Goal: Transaction & Acquisition: Download file/media

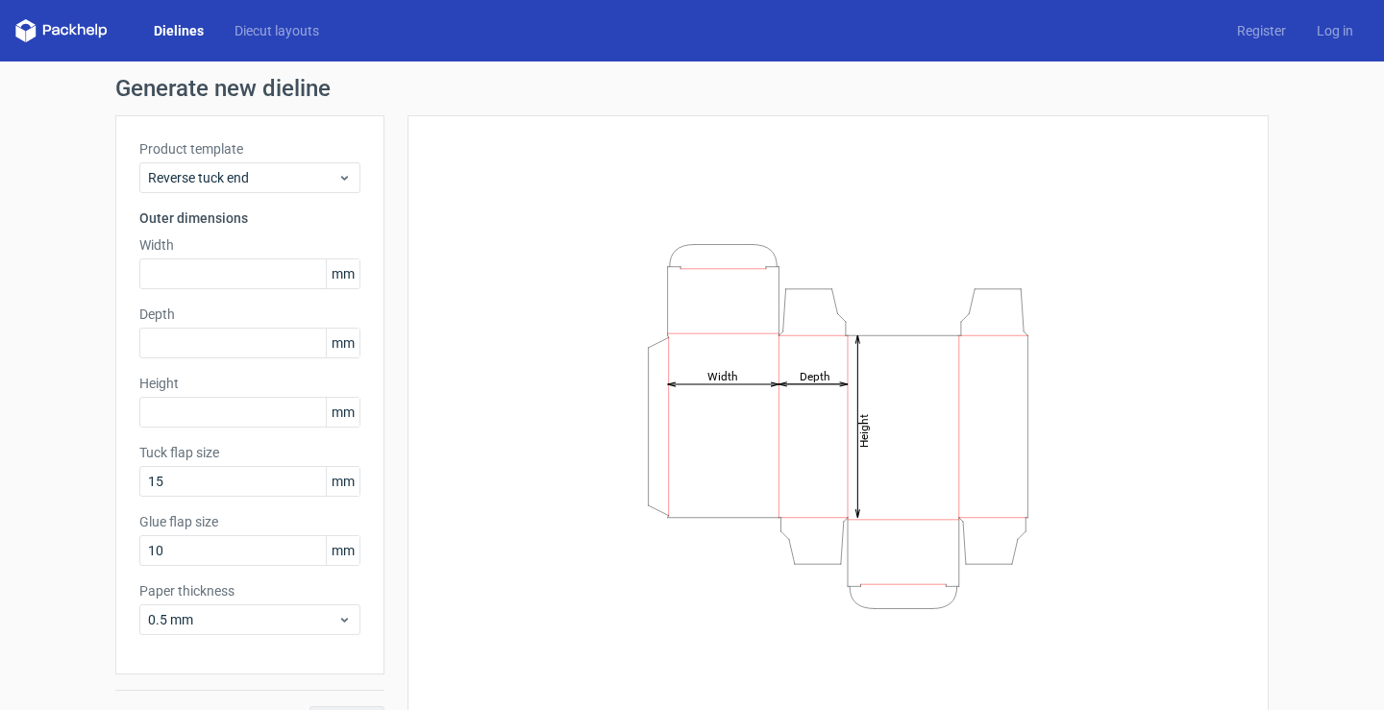
click at [188, 29] on link "Dielines" at bounding box center [178, 30] width 81 height 19
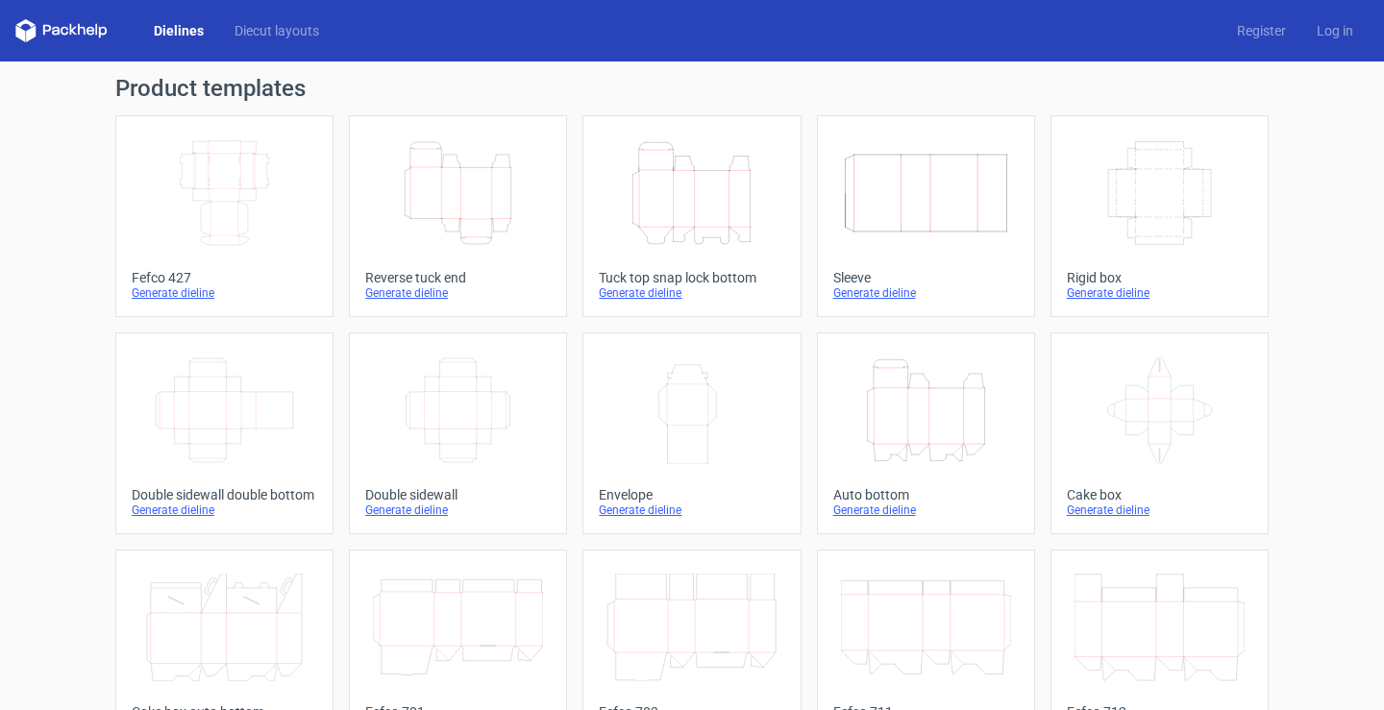
click at [694, 192] on icon "Height Depth Width" at bounding box center [691, 193] width 170 height 108
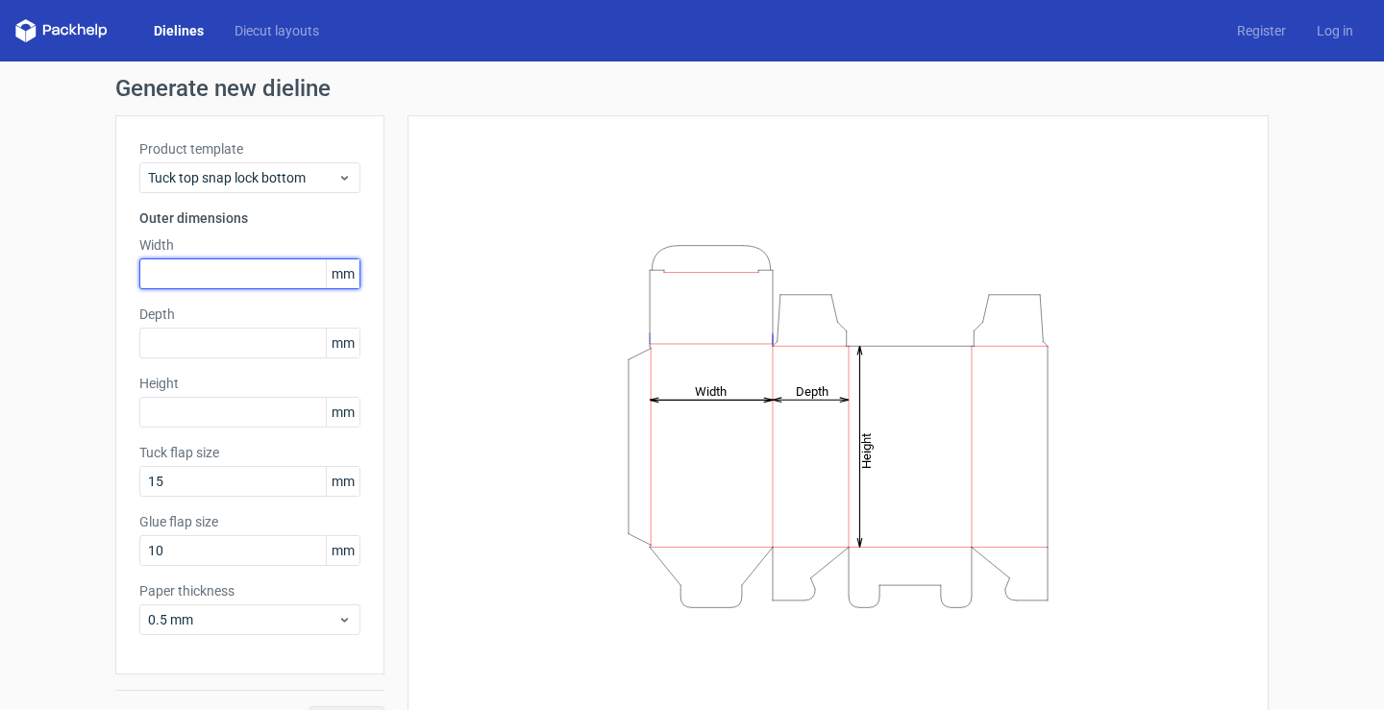
click at [186, 272] on input "text" at bounding box center [249, 273] width 221 height 31
type input "163"
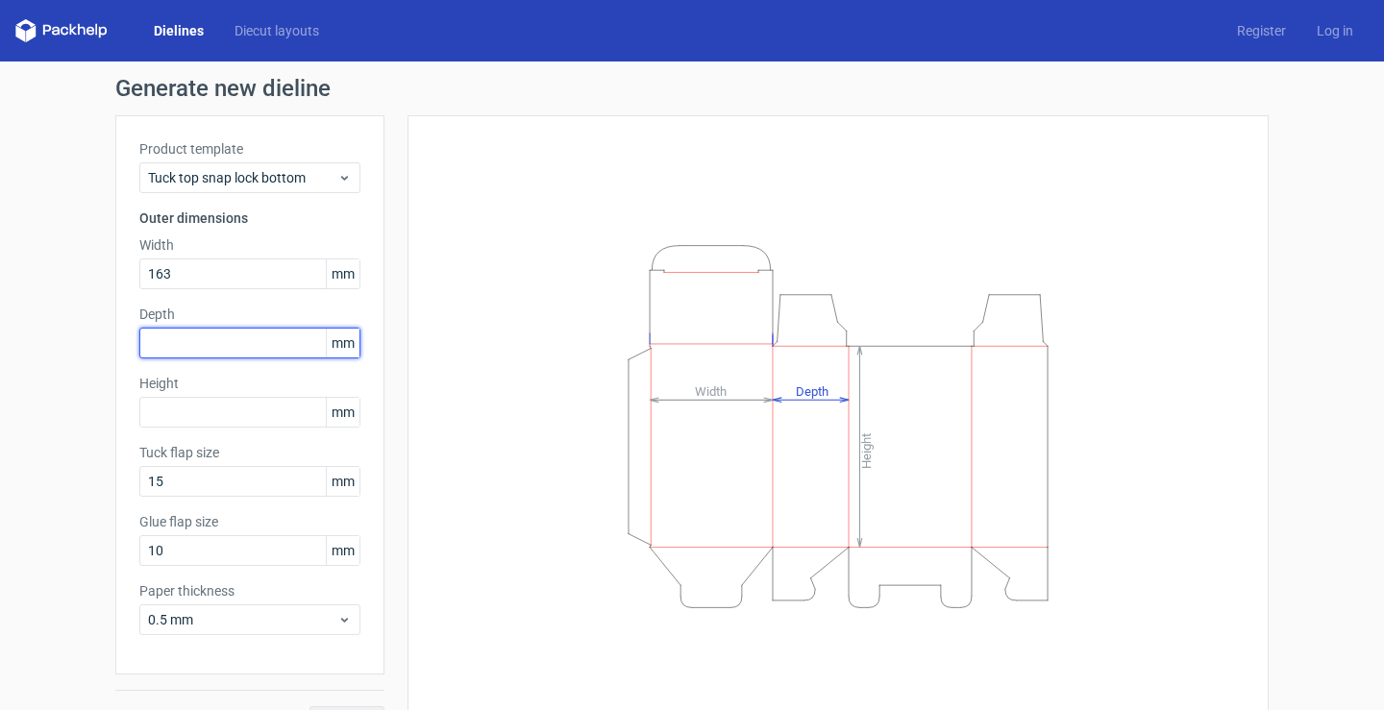
click at [184, 340] on input "text" at bounding box center [249, 343] width 221 height 31
type input "75"
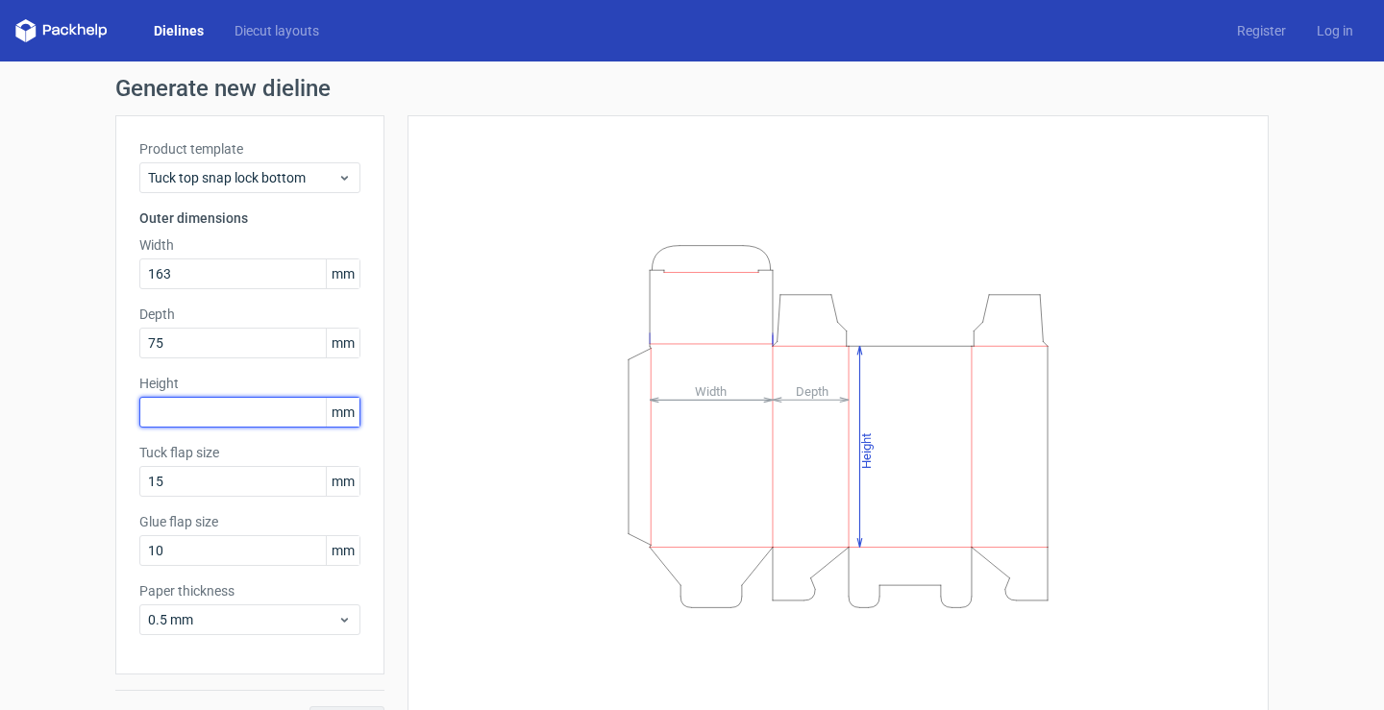
click at [210, 414] on input "text" at bounding box center [249, 412] width 221 height 31
type input "124"
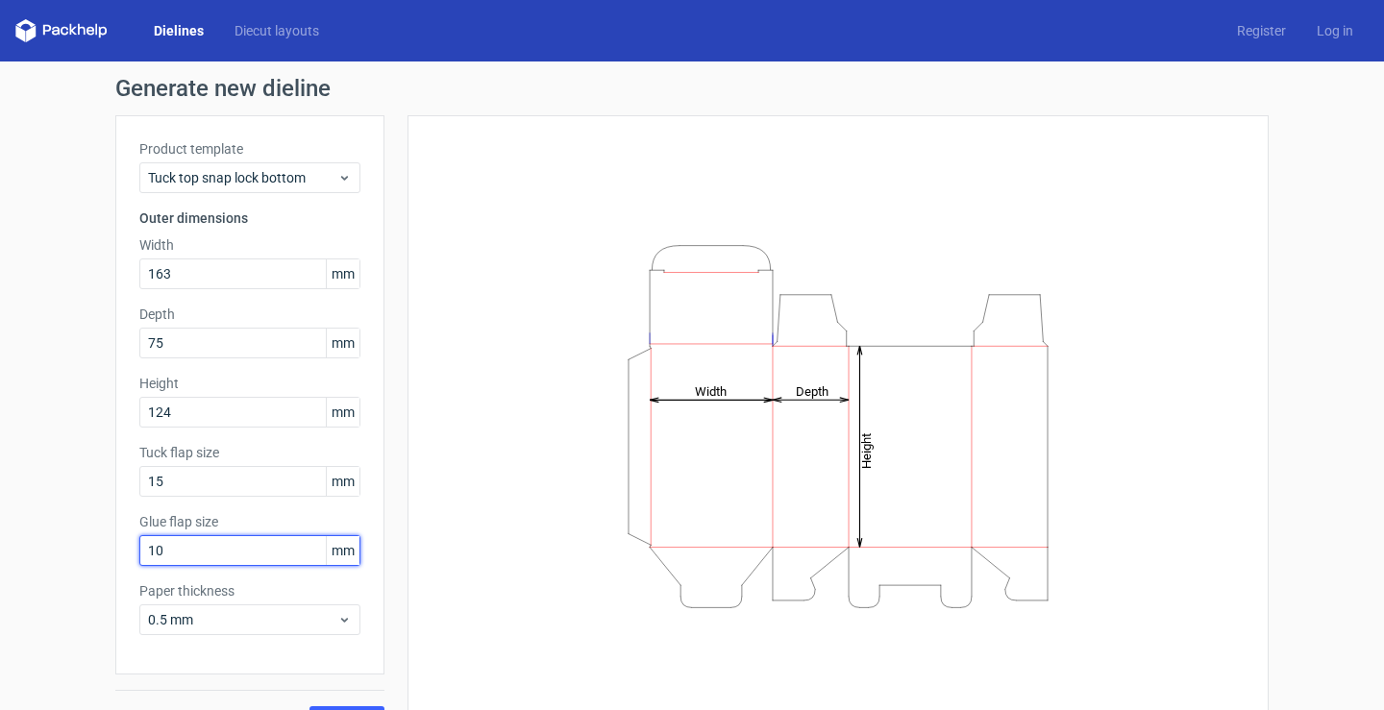
drag, startPoint x: 182, startPoint y: 559, endPoint x: 53, endPoint y: 560, distance: 128.8
click at [53, 560] on div "Generate new dieline Product template Tuck top snap lock bottom Outer dimension…" at bounding box center [692, 406] width 1384 height 691
type input "15"
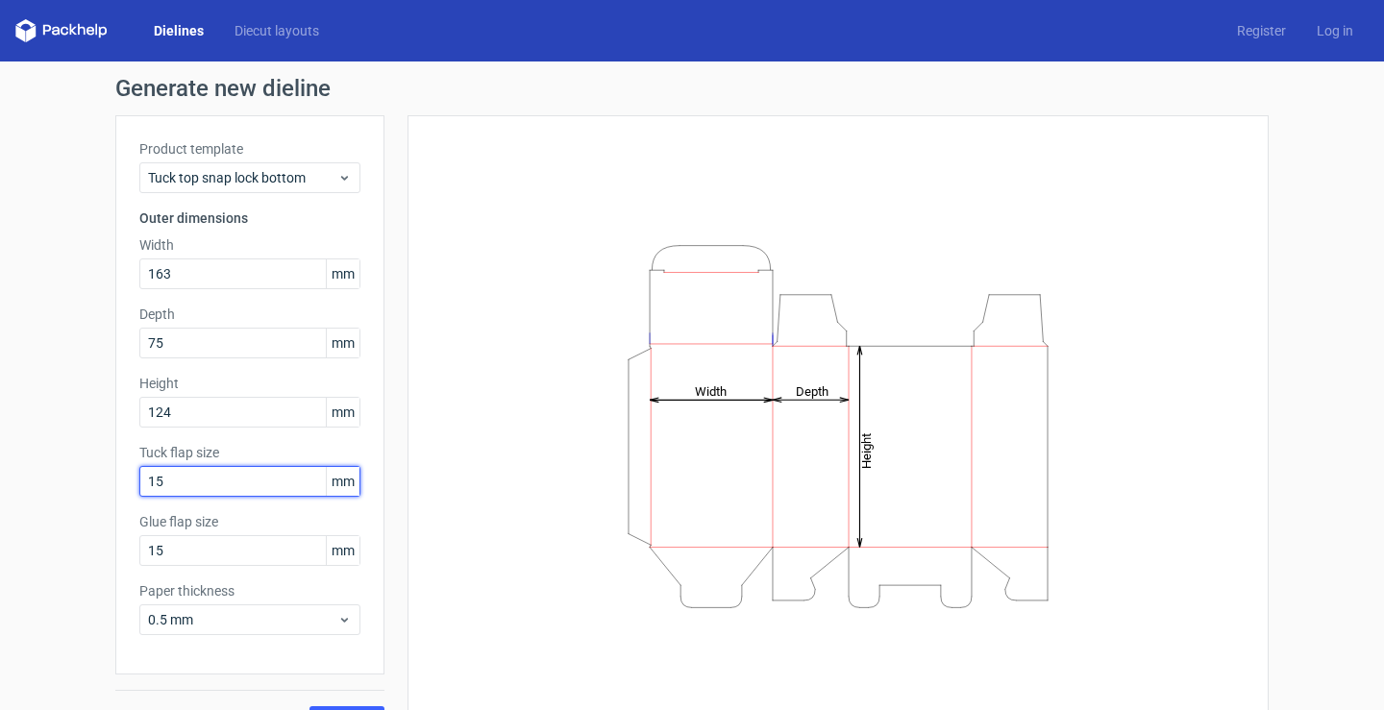
drag, startPoint x: 105, startPoint y: 485, endPoint x: 68, endPoint y: 485, distance: 36.5
click at [68, 485] on div "Generate new dieline Product template Tuck top snap lock bottom Outer dimension…" at bounding box center [692, 406] width 1384 height 691
click at [279, 470] on input "20" at bounding box center [249, 481] width 221 height 31
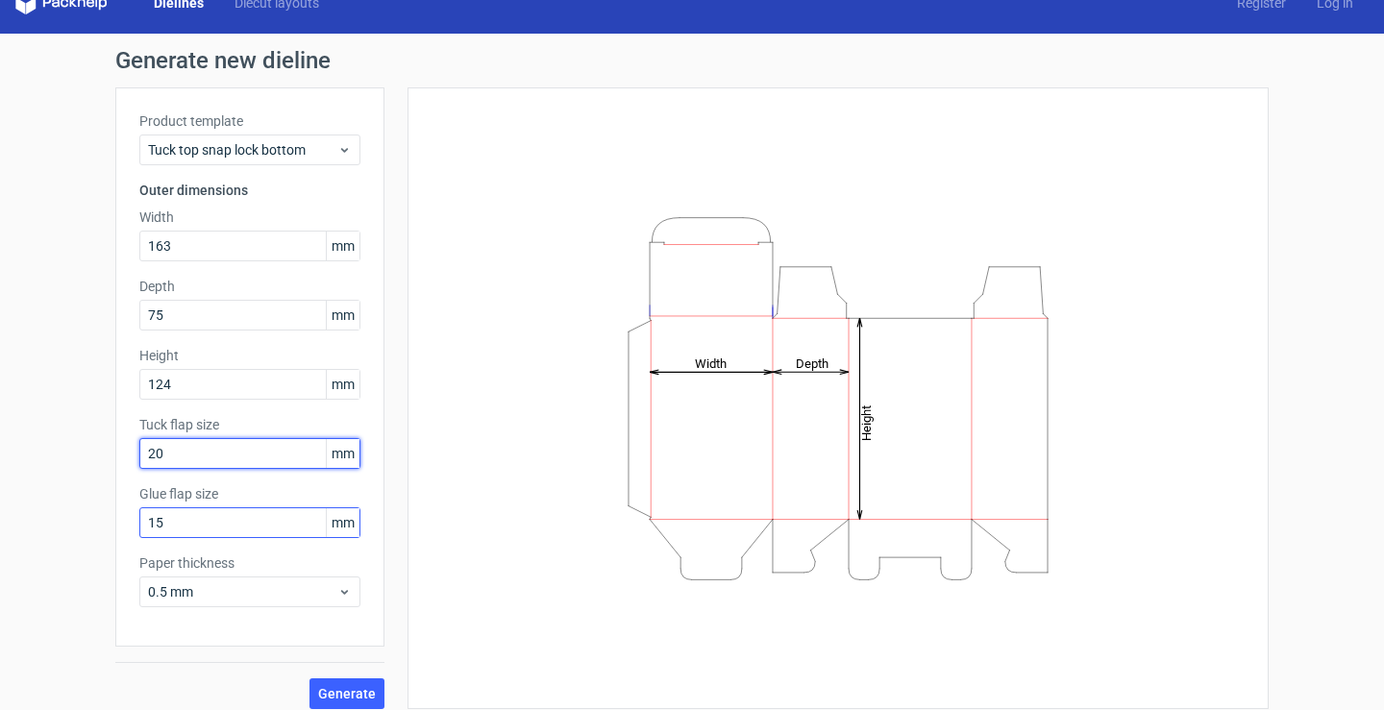
scroll to position [42, 0]
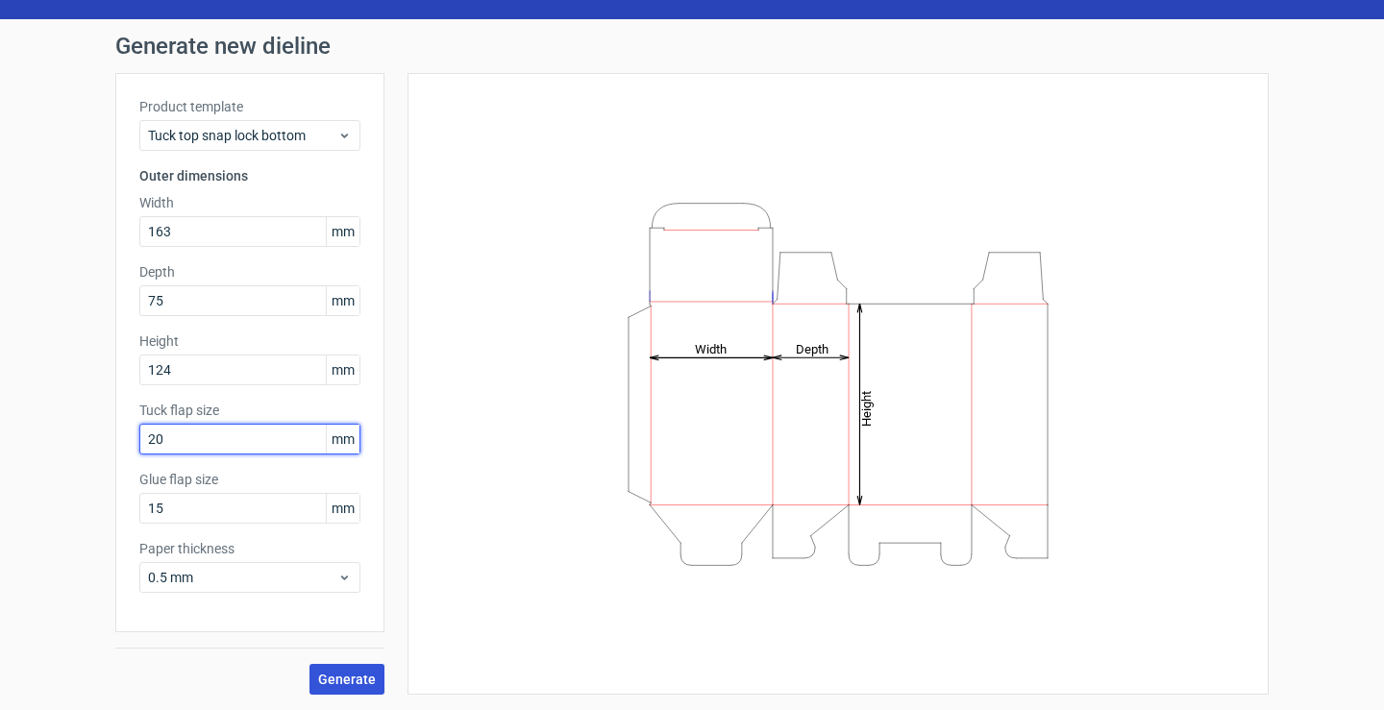
type input "20"
click at [361, 679] on span "Generate" at bounding box center [347, 679] width 58 height 13
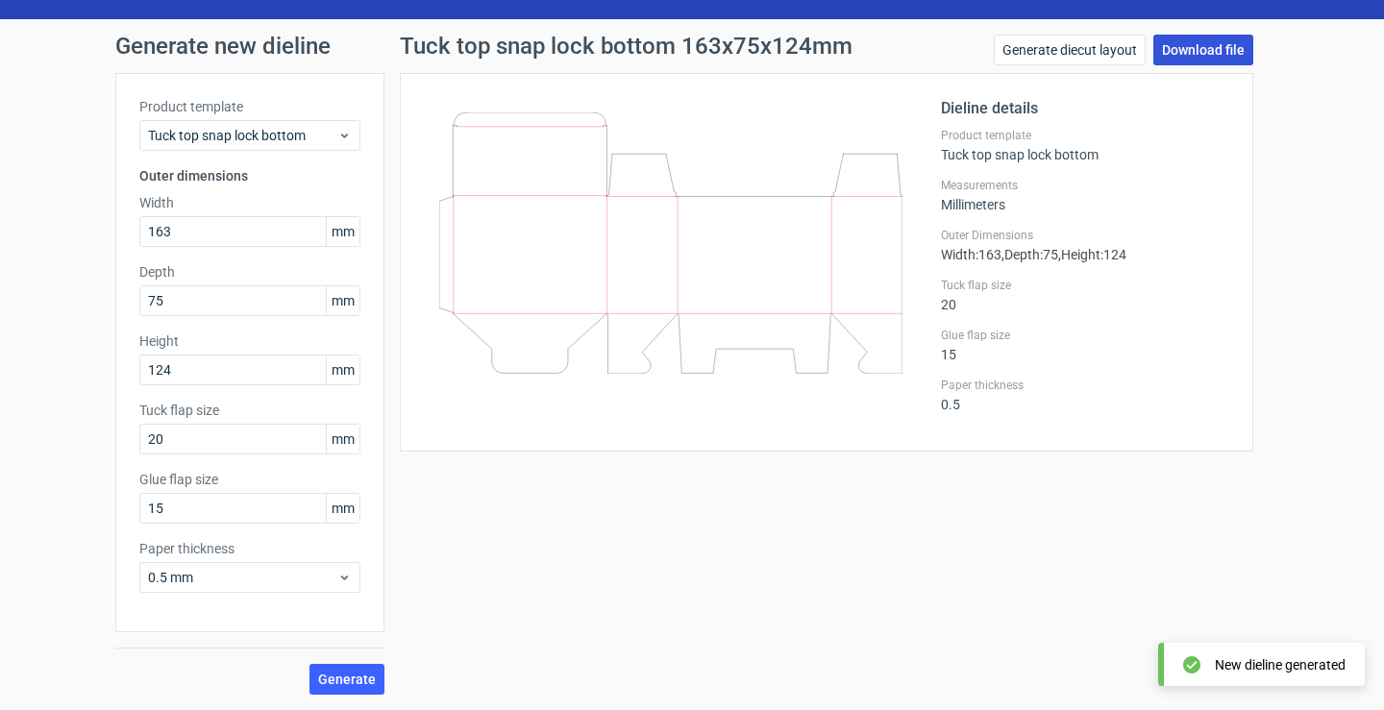
click at [1187, 52] on link "Download file" at bounding box center [1203, 50] width 100 height 31
